Goal: Find specific page/section: Find specific page/section

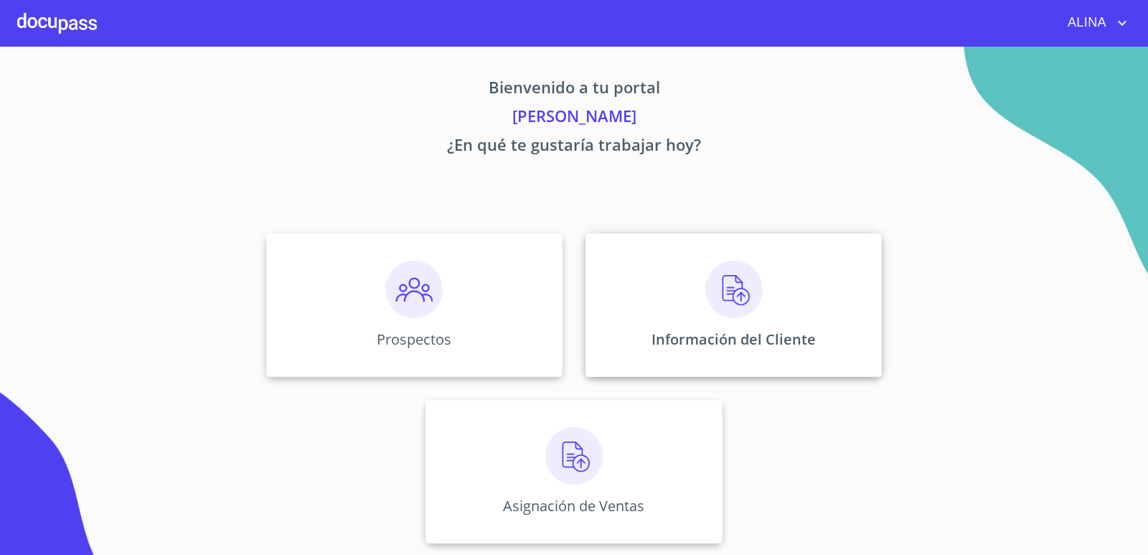
click at [639, 285] on div "Información del Cliente" at bounding box center [734, 305] width 296 height 144
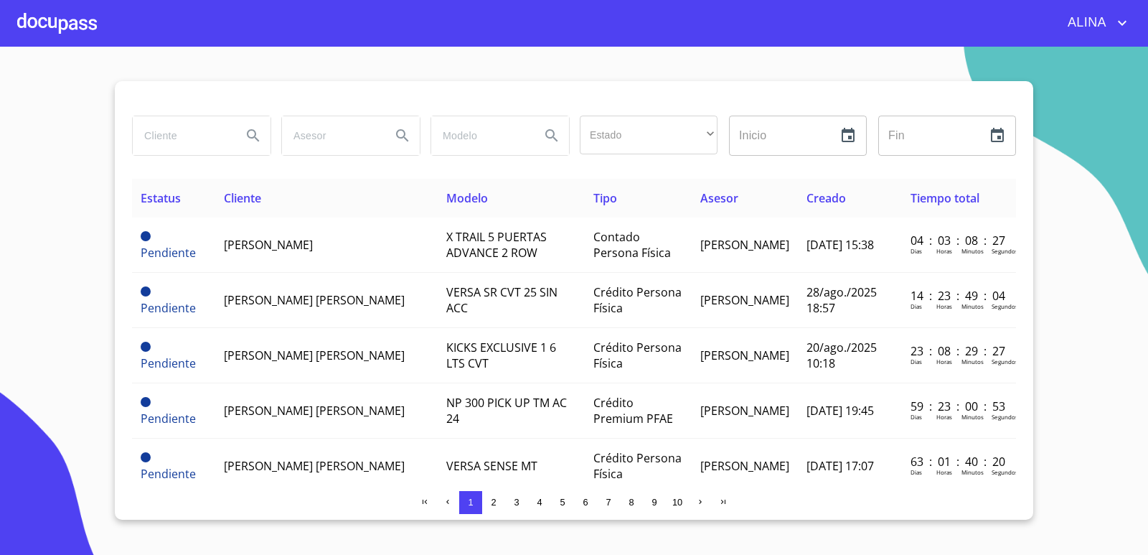
click at [177, 129] on input "search" at bounding box center [182, 135] width 98 height 39
click at [179, 129] on input "search" at bounding box center [182, 135] width 98 height 39
type input "[PERSON_NAME]"
click at [256, 137] on icon "Search" at bounding box center [253, 135] width 17 height 17
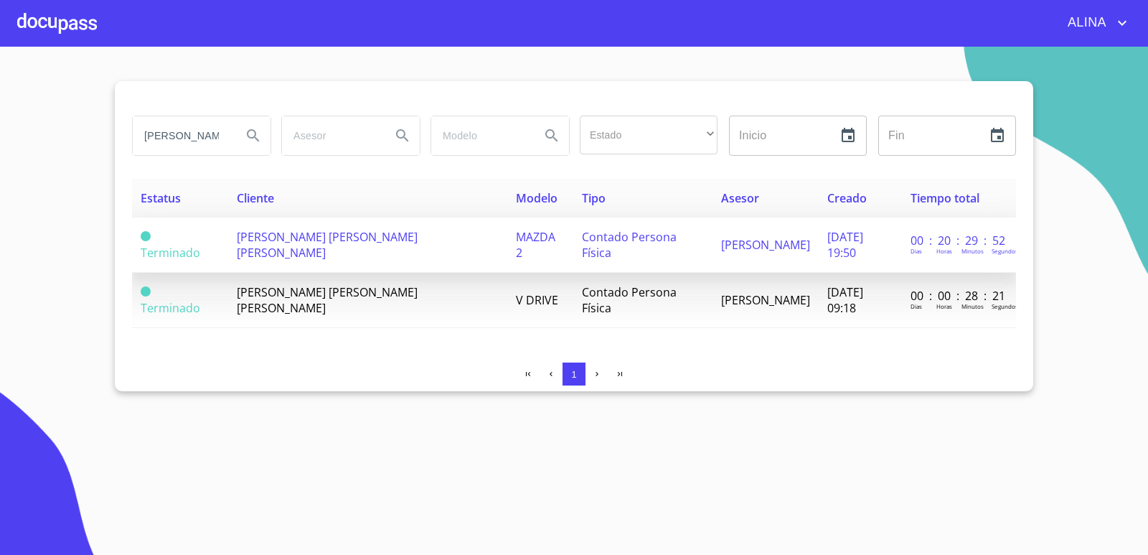
click at [359, 241] on span "[PERSON_NAME] [PERSON_NAME] [PERSON_NAME]" at bounding box center [327, 245] width 181 height 32
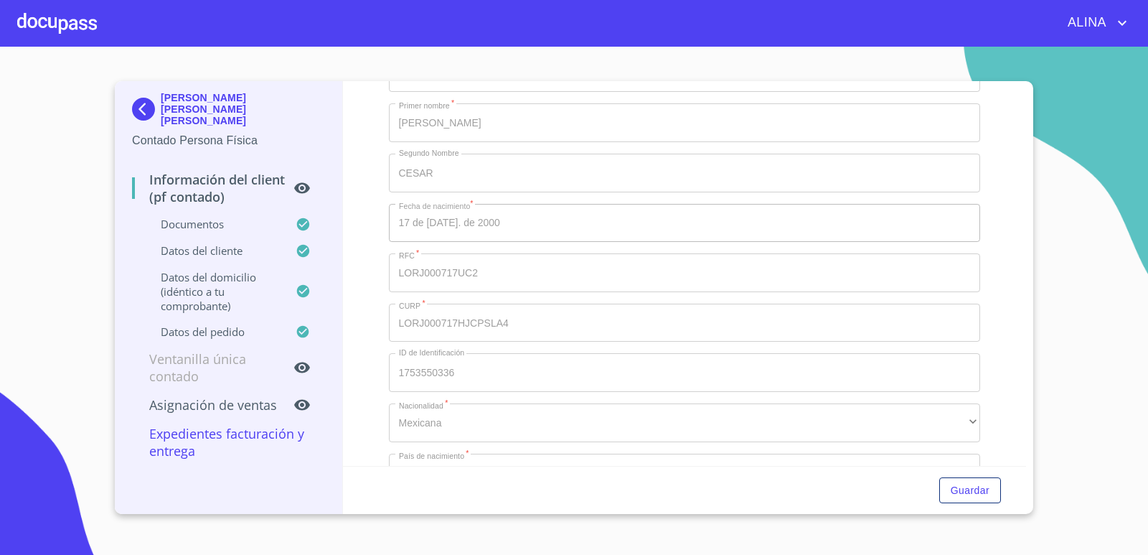
scroll to position [2727, 0]
click at [1010, 372] on div "Información del Client (PF contado) Documentos Documento de identificación.   *…" at bounding box center [685, 273] width 684 height 385
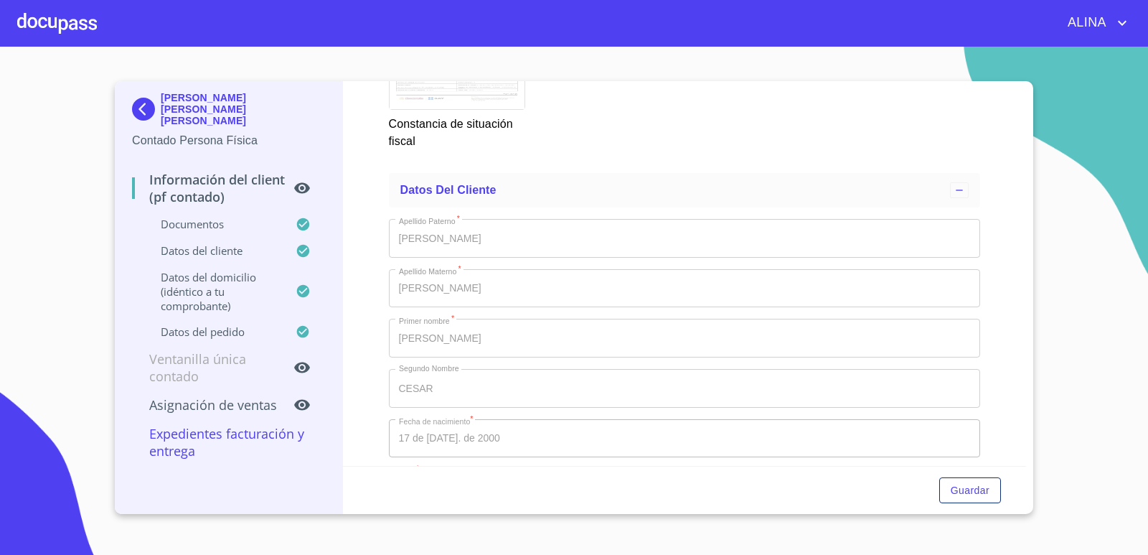
click at [357, 338] on div "Información del Client (PF contado) Documentos Documento de identificación.   *…" at bounding box center [685, 273] width 684 height 385
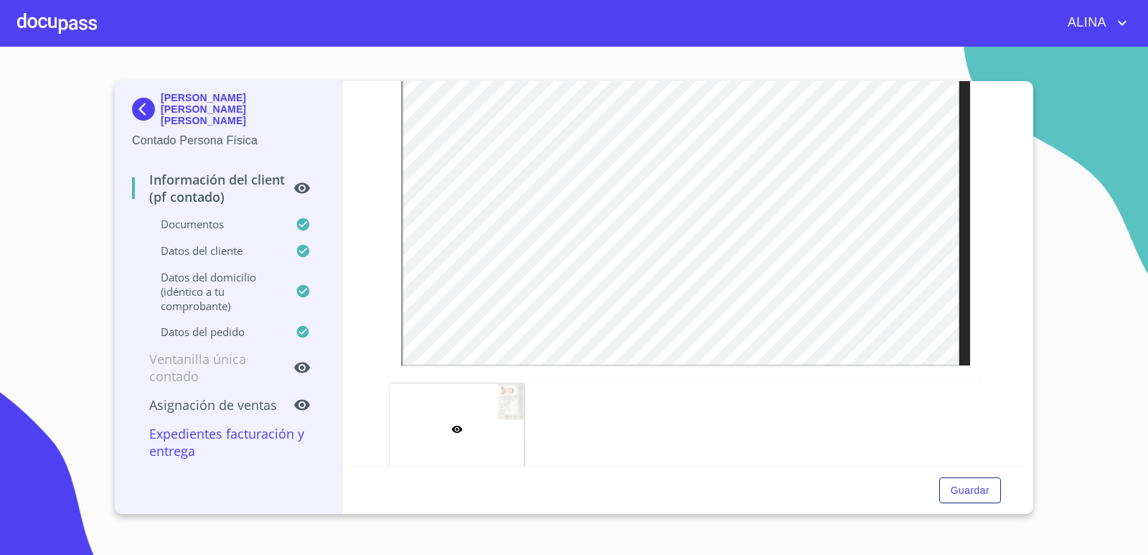
scroll to position [278, 0]
